Goal: Task Accomplishment & Management: Use online tool/utility

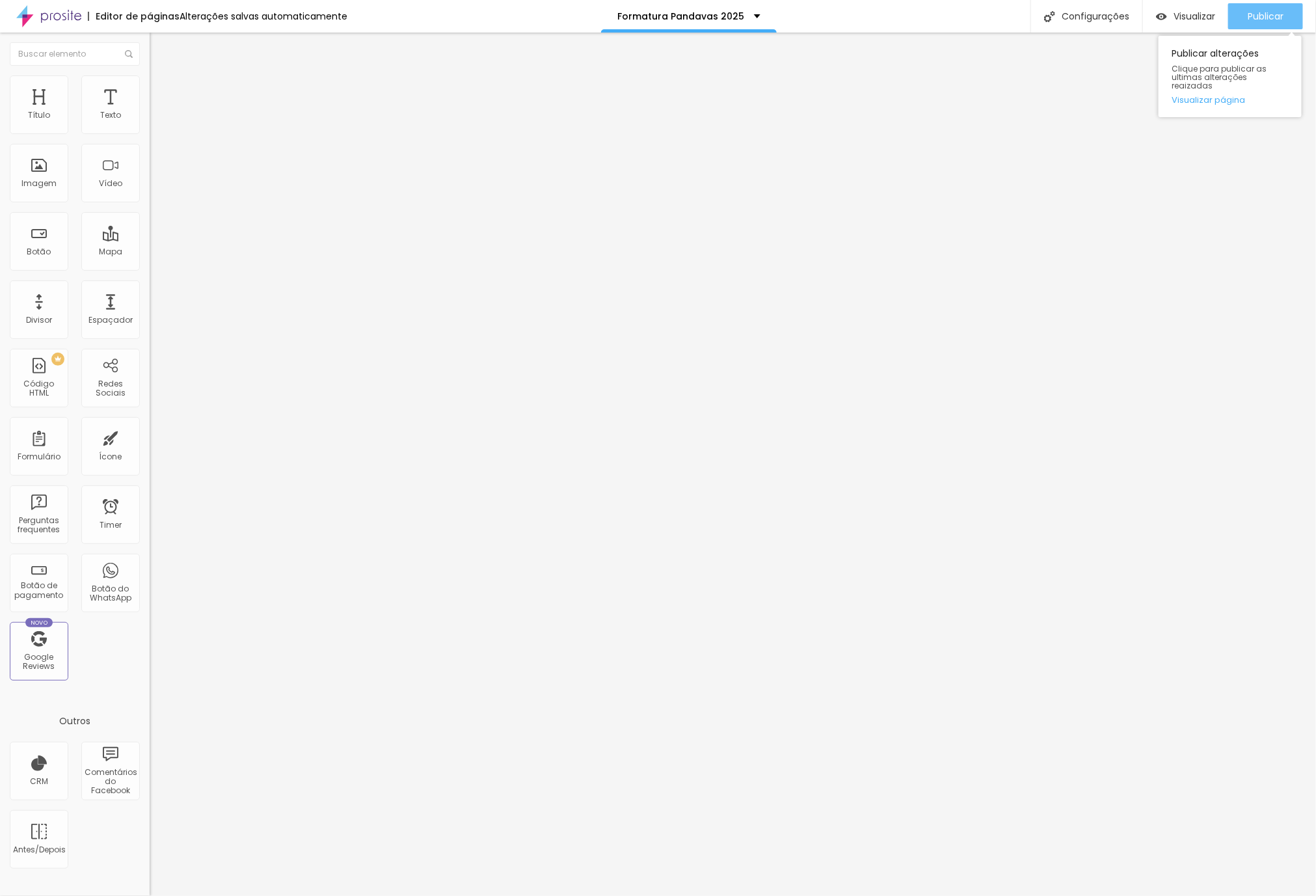
click at [1263, 14] on span "Publicar" at bounding box center [1265, 16] width 36 height 10
click at [1179, 14] on span "Visualizar" at bounding box center [1183, 16] width 42 height 10
click at [1257, 15] on span "Publicar" at bounding box center [1265, 16] width 36 height 10
click at [149, 84] on img at bounding box center [155, 81] width 12 height 12
click at [149, 65] on li "Estilo" at bounding box center [224, 69] width 149 height 13
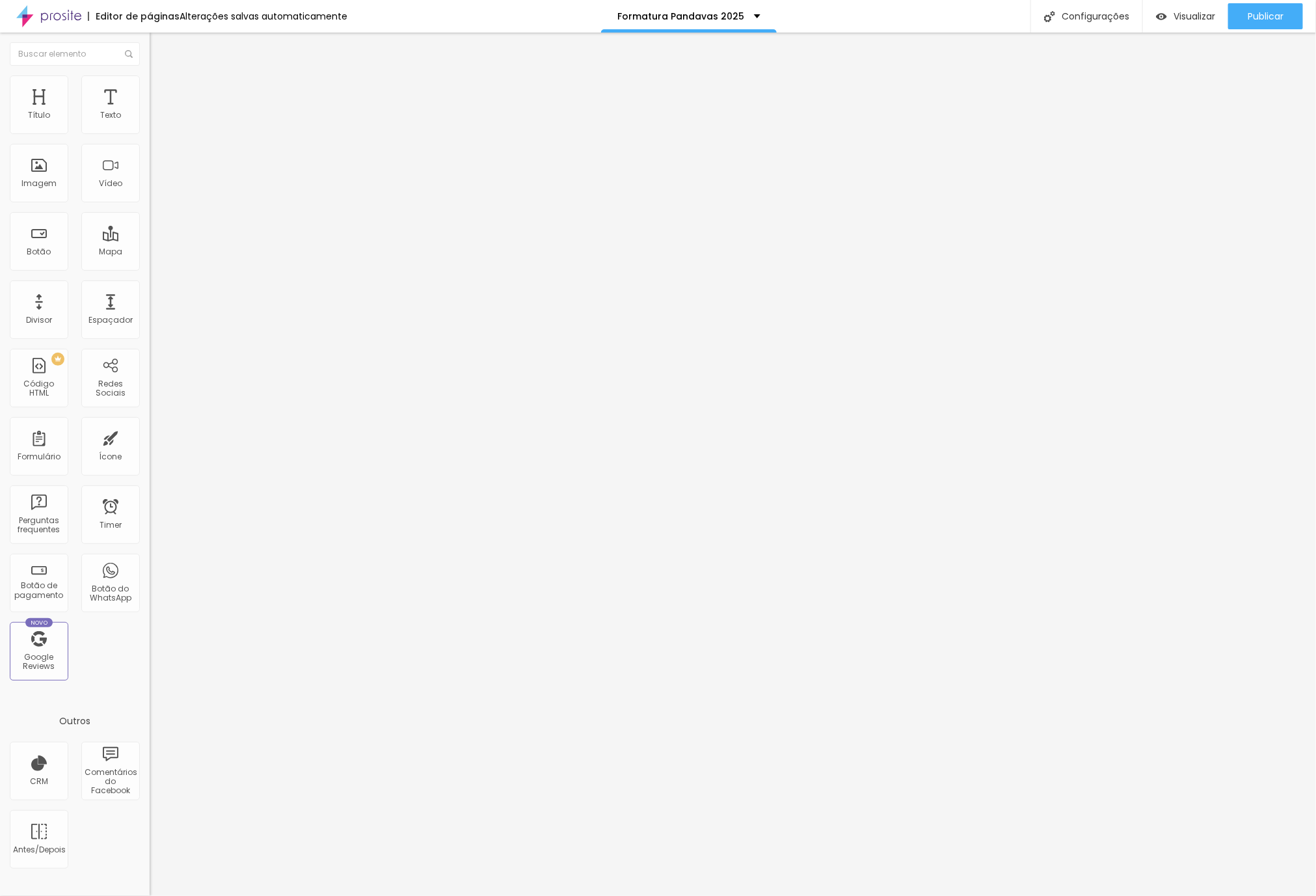
drag, startPoint x: 98, startPoint y: 160, endPoint x: 106, endPoint y: 160, distance: 8.0
click at [149, 142] on span "Sombra DESATIVADO" at bounding box center [224, 133] width 149 height 17
click at [155, 162] on icon "button" at bounding box center [158, 160] width 8 height 8
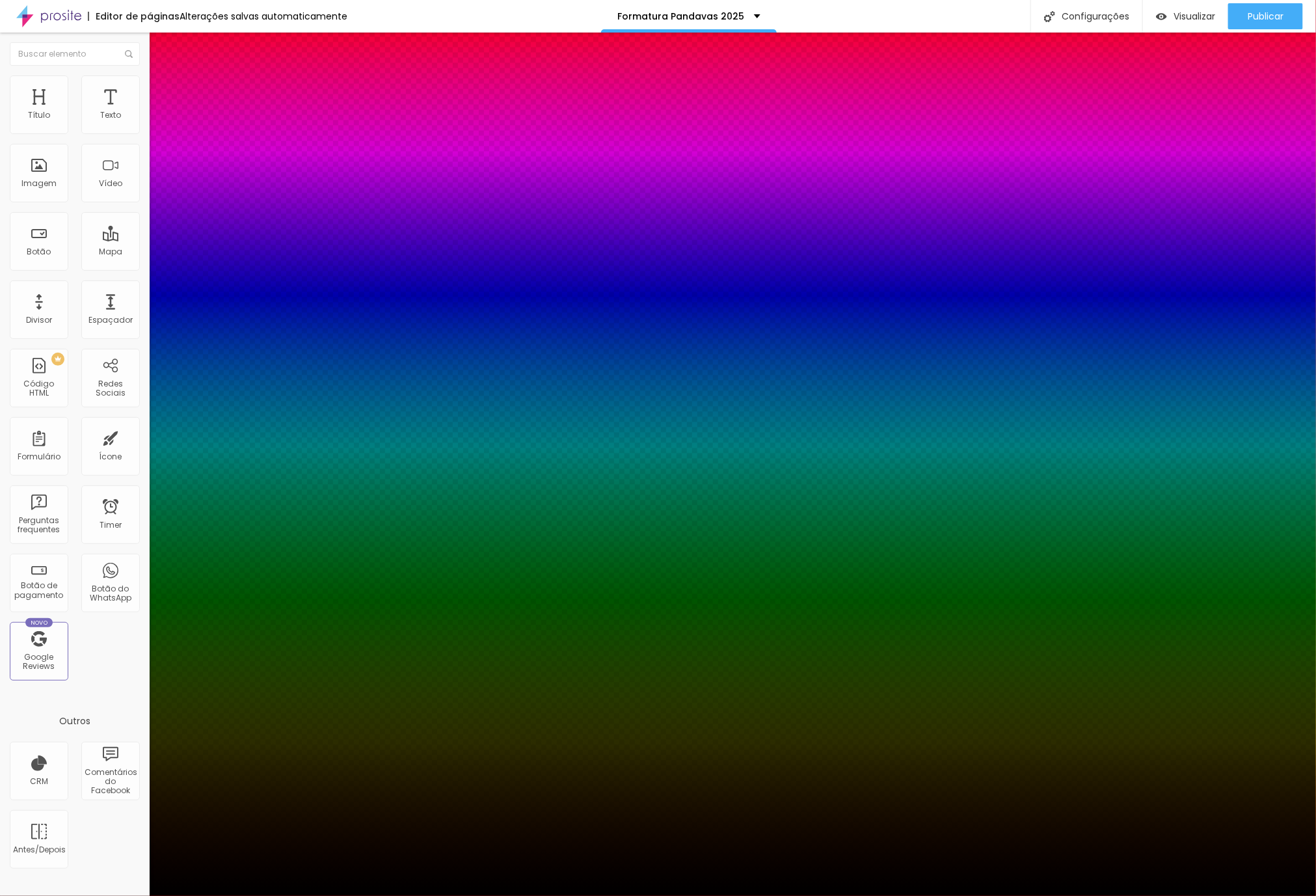
click at [243, 895] on div at bounding box center [658, 903] width 1316 height 0
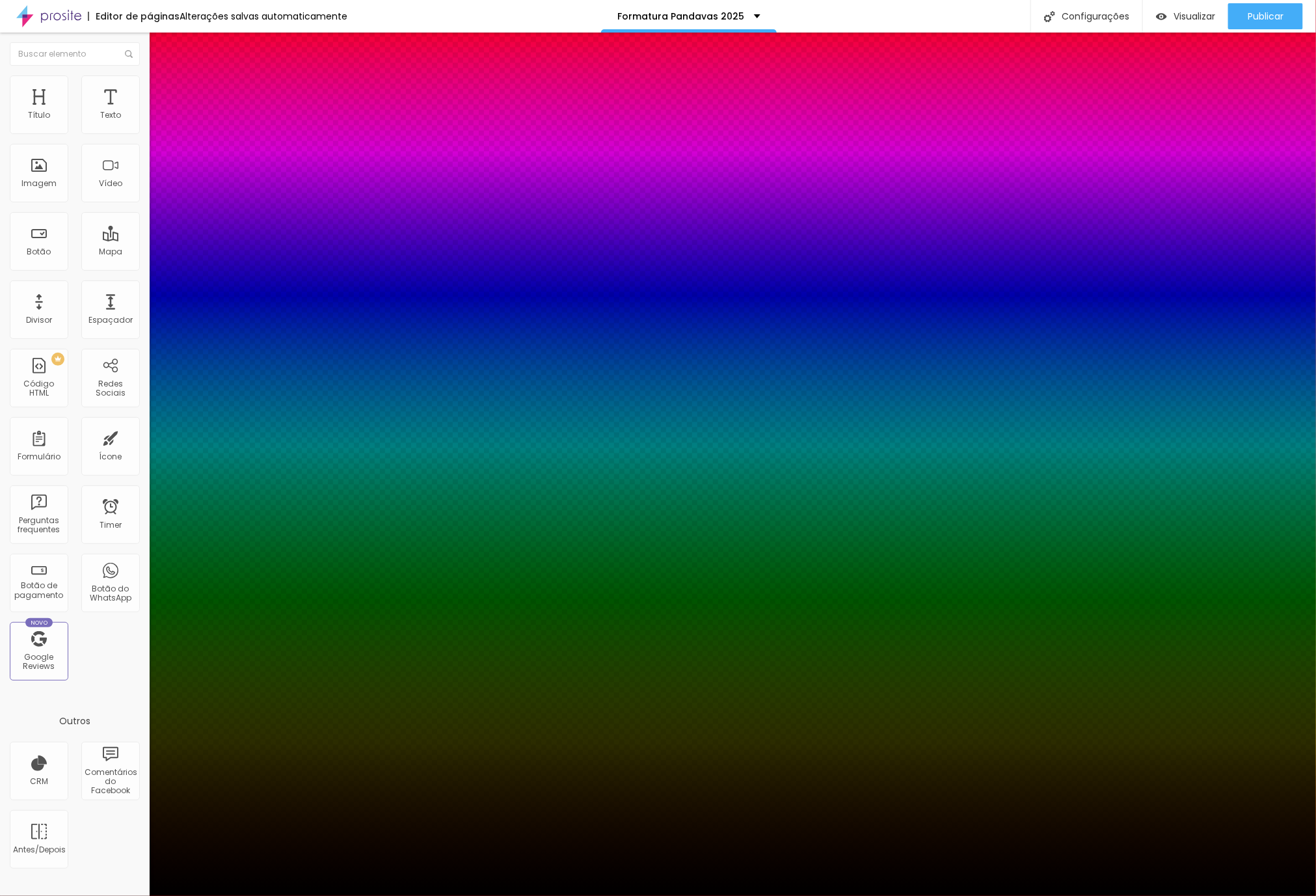
click at [125, 895] on div at bounding box center [658, 896] width 1316 height 0
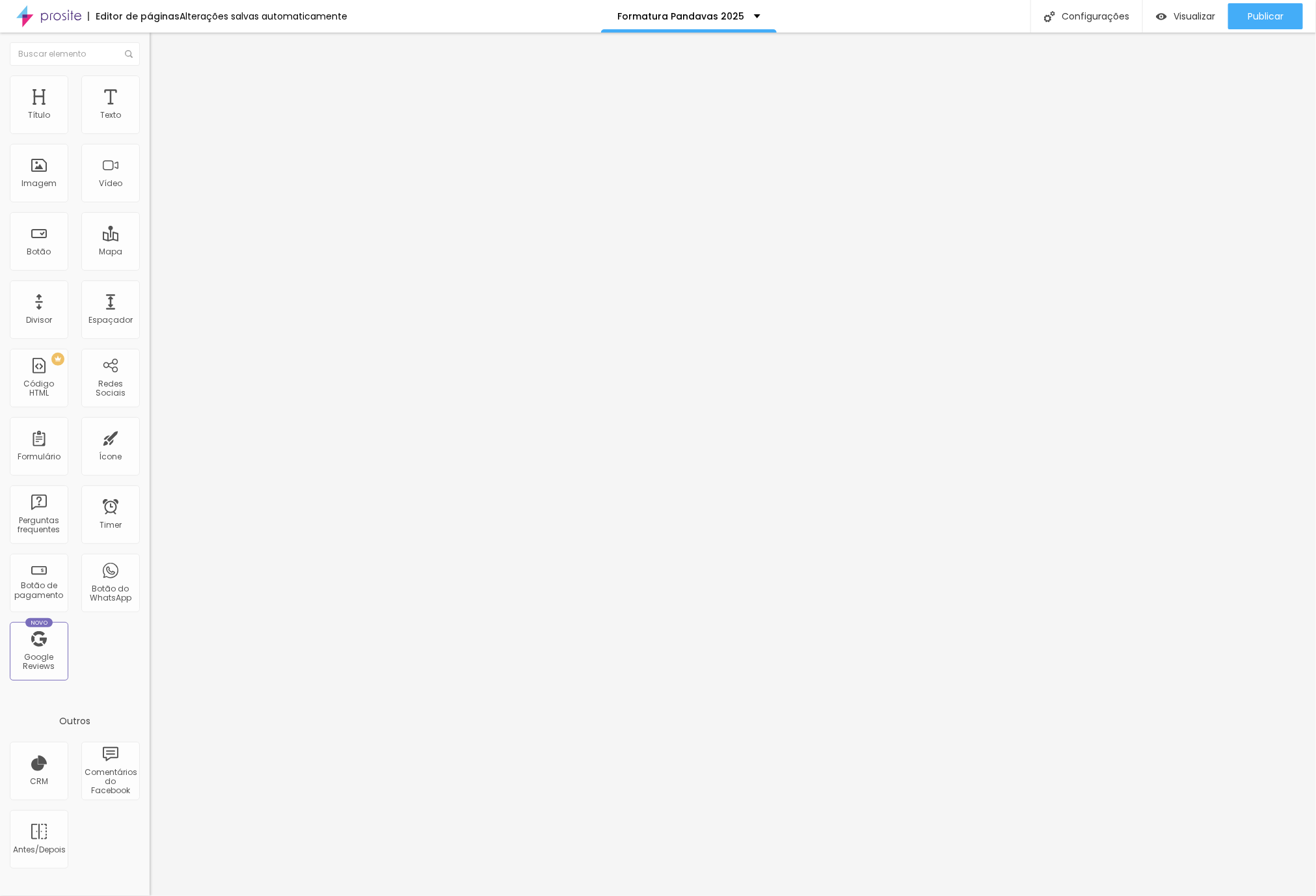
click at [149, 75] on img at bounding box center [155, 81] width 12 height 12
click at [1238, 14] on button "Publicar" at bounding box center [1265, 16] width 75 height 26
click at [1189, 15] on span "Visualizar" at bounding box center [1194, 16] width 42 height 10
